Goal: Information Seeking & Learning: Learn about a topic

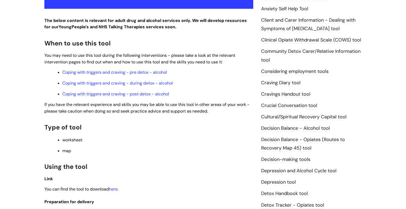
scroll to position [151, 0]
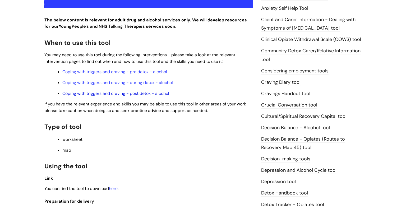
click at [124, 96] on link "Coping with triggers and craving - post detox - alcohol" at bounding box center [115, 94] width 107 height 6
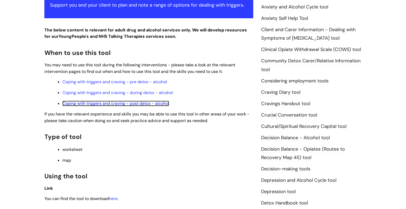
scroll to position [138, 0]
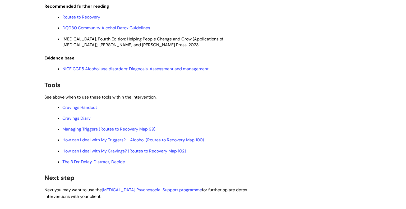
scroll to position [1282, 0]
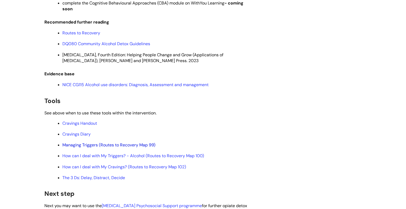
click at [79, 148] on link "Managing Triggers (Routes to Recovery Map 99)" at bounding box center [108, 145] width 93 height 6
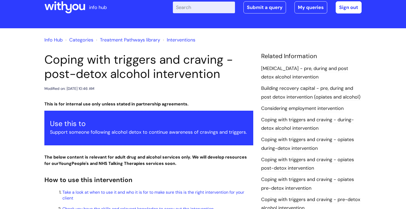
scroll to position [0, 0]
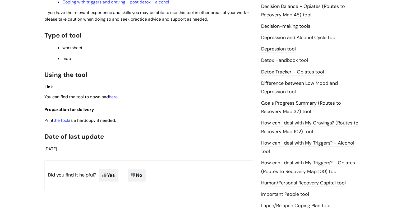
scroll to position [284, 0]
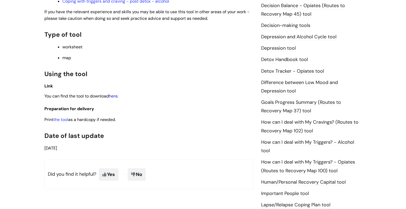
click at [115, 98] on link "here" at bounding box center [113, 96] width 9 height 6
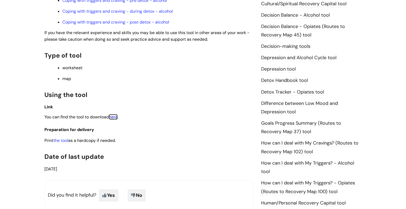
scroll to position [262, 0]
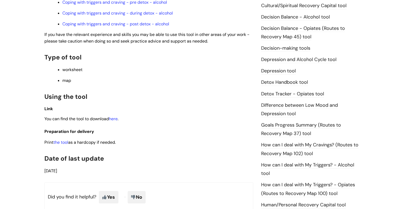
click at [300, 62] on link "Depression and Alcohol Cycle tool" at bounding box center [298, 59] width 75 height 7
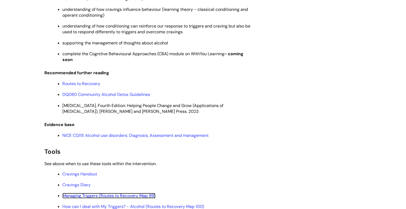
scroll to position [1220, 0]
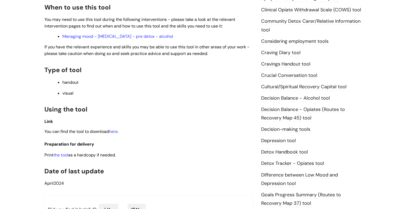
scroll to position [181, 0]
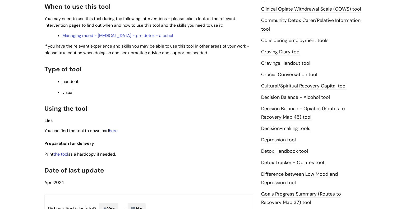
click at [112, 134] on link "here" at bounding box center [113, 131] width 9 height 6
click at [276, 96] on link "Decision Balance - Alcohol tool" at bounding box center [295, 97] width 69 height 7
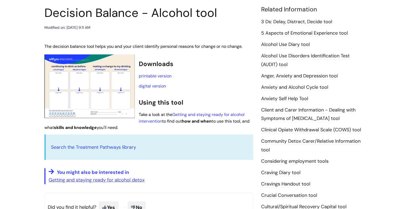
scroll to position [63, 0]
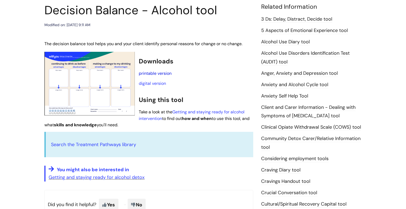
click at [154, 74] on link "printable version" at bounding box center [155, 74] width 33 height 6
